Goal: Complete application form

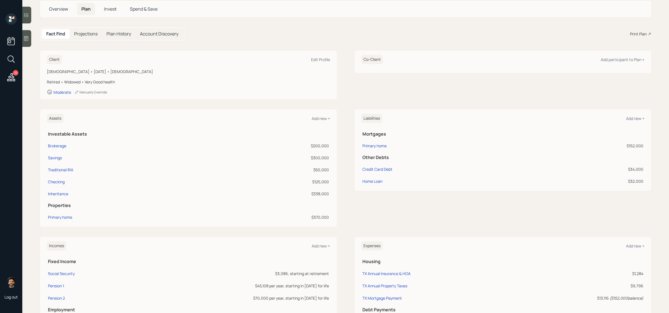
scroll to position [33, 0]
drag, startPoint x: 329, startPoint y: 170, endPoint x: 289, endPoint y: 169, distance: 39.6
click at [289, 169] on div "$50,000" at bounding box center [270, 170] width 118 height 6
click at [322, 171] on div "$50,000" at bounding box center [270, 170] width 118 height 6
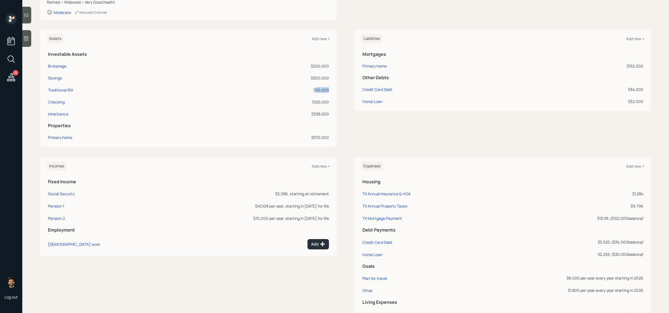
scroll to position [91, 0]
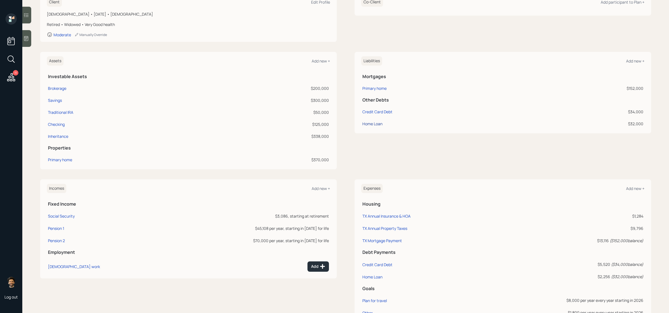
click at [376, 122] on div "Home Loan" at bounding box center [373, 124] width 20 height 6
select select "other"
click at [370, 112] on div "Credit Card Debt" at bounding box center [378, 112] width 30 height 6
select select "credit_card"
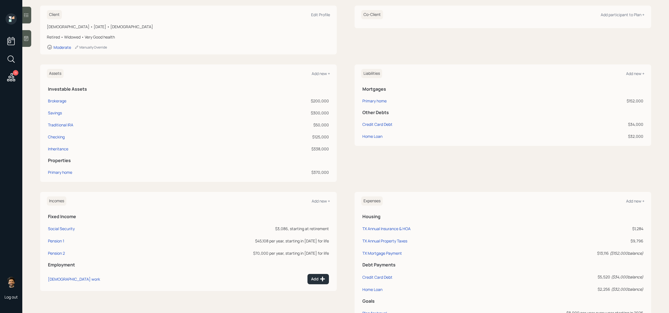
scroll to position [78, 0]
drag, startPoint x: 645, startPoint y: 124, endPoint x: 616, endPoint y: 124, distance: 28.4
click at [616, 124] on div "Liabilities Add new + Mortgages Primary home $152,000 Other Debts Credit Card D…" at bounding box center [503, 106] width 297 height 81
click at [639, 125] on div "$34,000" at bounding box center [592, 125] width 102 height 6
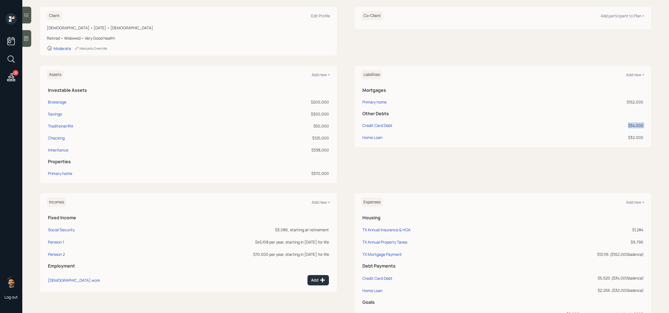
click at [639, 125] on div "$34,000" at bounding box center [592, 125] width 102 height 6
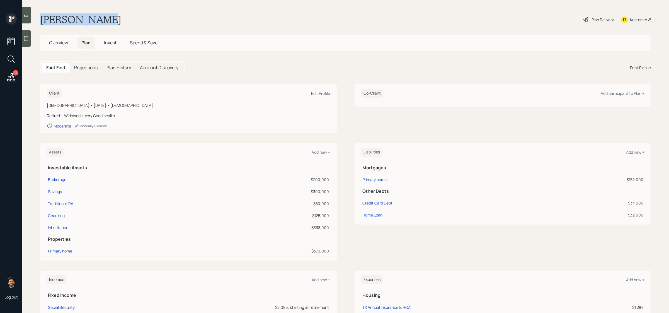
drag, startPoint x: 100, startPoint y: 23, endPoint x: 40, endPoint y: 21, distance: 59.4
click at [40, 21] on h1 "[PERSON_NAME]" at bounding box center [80, 19] width 81 height 12
copy h1 "[PERSON_NAME]"
drag, startPoint x: 55, startPoint y: 20, endPoint x: 153, endPoint y: 2, distance: 99.5
click at [0, 0] on div "11 Log out [PERSON_NAME] Plan Delivery Kustomer Overview Plan Invest Spend & Sa…" at bounding box center [334, 156] width 669 height 313
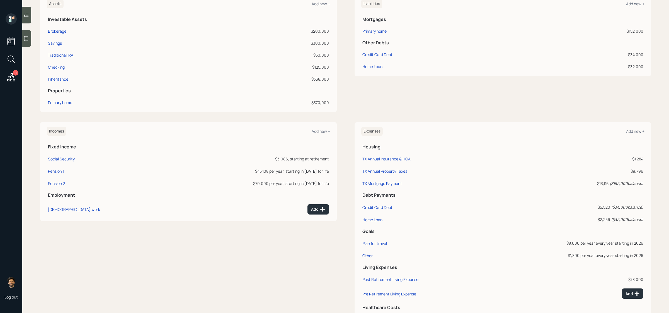
scroll to position [149, 0]
drag, startPoint x: 646, startPoint y: 257, endPoint x: 357, endPoint y: 257, distance: 289.2
click at [357, 257] on div "Expenses Add new + Housing TX Annual Insurance & HOA $1,284 TX Annual Property …" at bounding box center [503, 225] width 297 height 207
click at [346, 256] on div "Incomes Add new + Fixed Income Social Security $3,086, starting at retirement P…" at bounding box center [345, 225] width 611 height 207
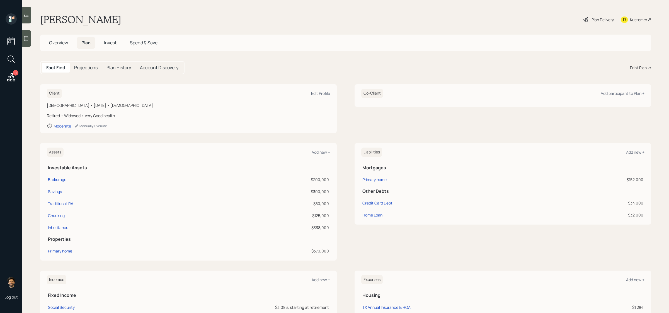
click at [115, 42] on span "Invest" at bounding box center [110, 43] width 13 height 6
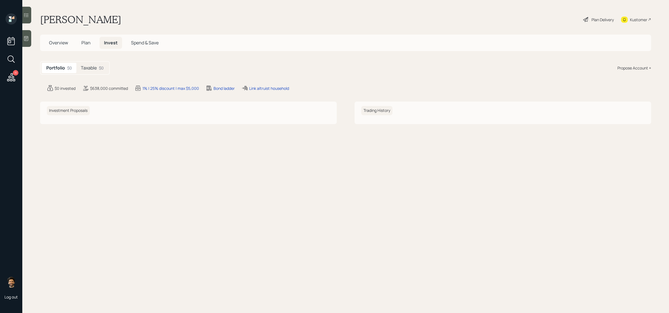
click at [96, 71] on div "Taxable $0" at bounding box center [92, 68] width 32 height 10
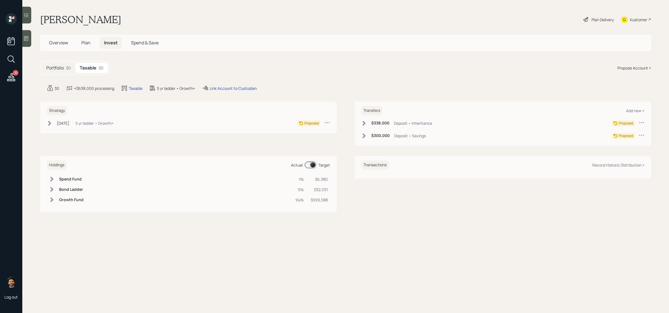
click at [83, 40] on span "Plan" at bounding box center [85, 43] width 9 height 6
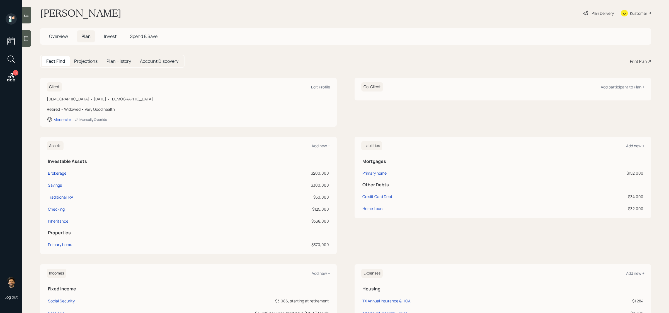
scroll to position [5, 0]
